Goal: Task Accomplishment & Management: Use online tool/utility

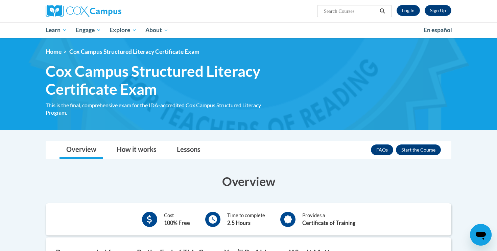
scroll to position [9, 0]
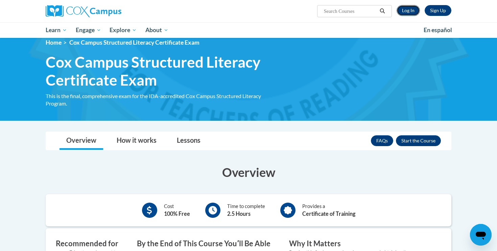
click at [410, 8] on link "Log In" at bounding box center [407, 10] width 23 height 11
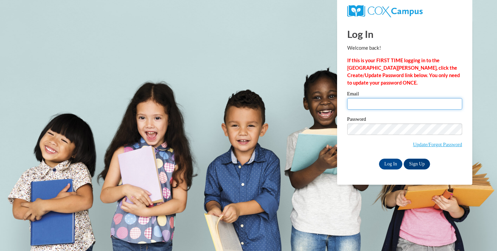
click at [385, 104] on input "Email" at bounding box center [404, 103] width 115 height 11
type input "ragoins@oregonsd.net"
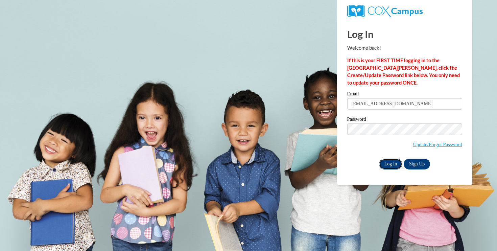
click at [388, 161] on input "Log In" at bounding box center [391, 164] width 24 height 11
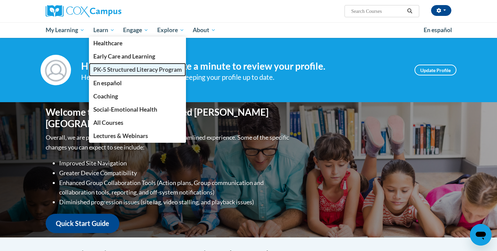
click at [112, 68] on span "PK-5 Structured Literacy Program" at bounding box center [137, 69] width 89 height 7
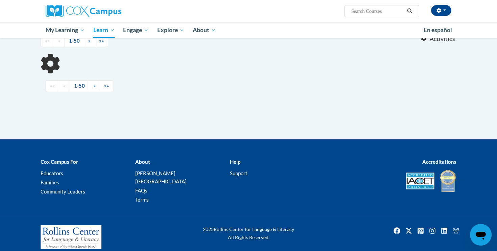
scroll to position [189, 0]
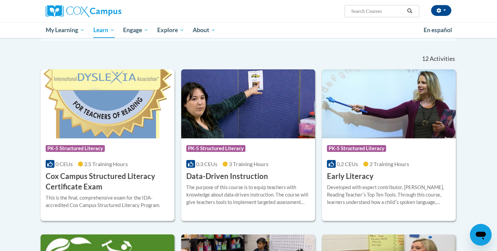
click at [84, 179] on h3 "Cox Campus Structured Literacy Certificate Exam" at bounding box center [108, 181] width 124 height 21
